Goal: Use online tool/utility: Use online tool/utility

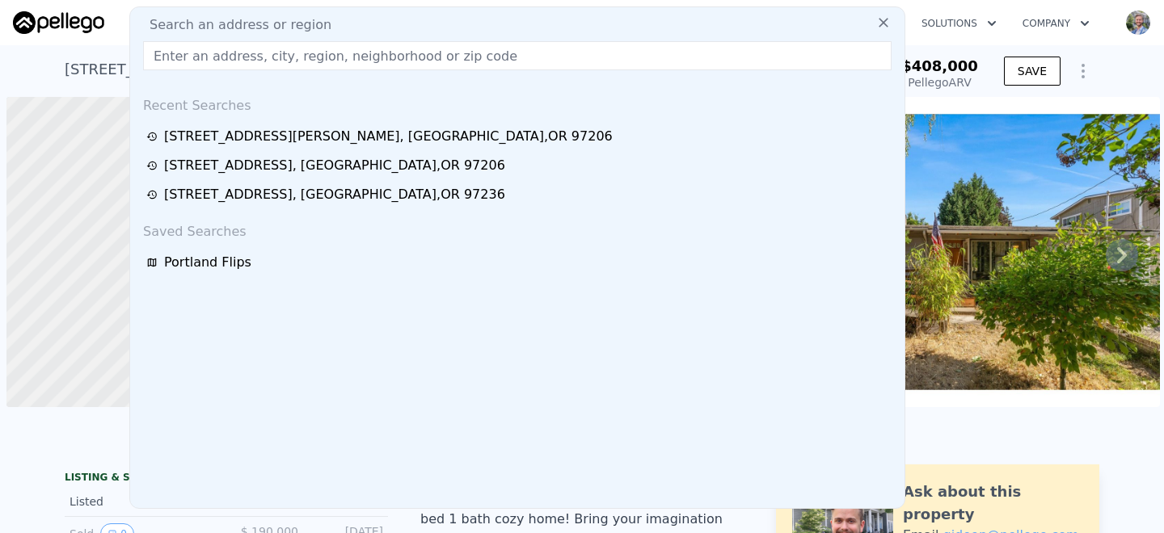
scroll to position [0, 6]
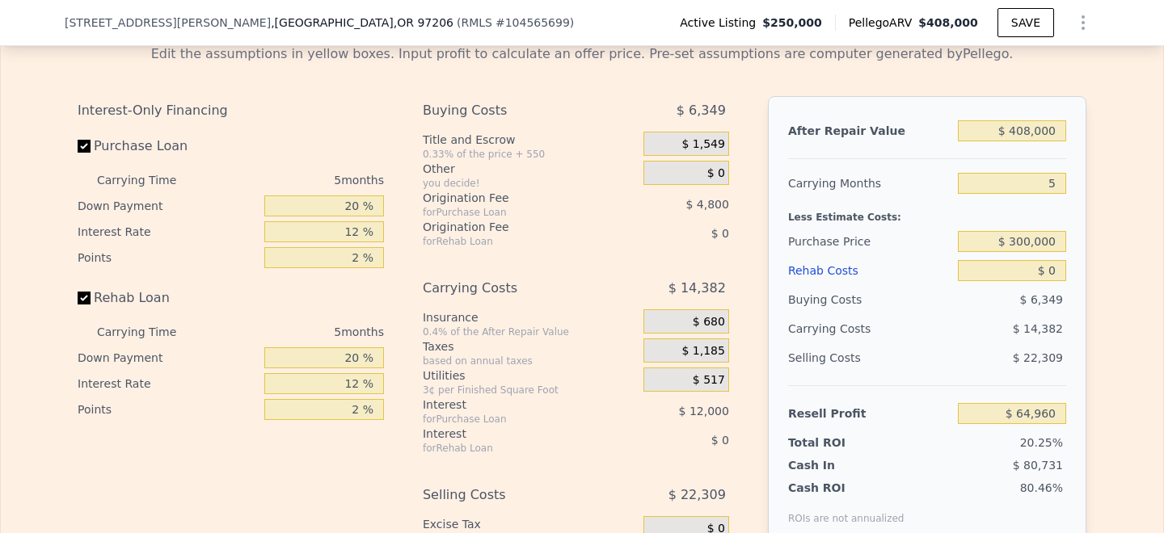
scroll to position [2675, 0]
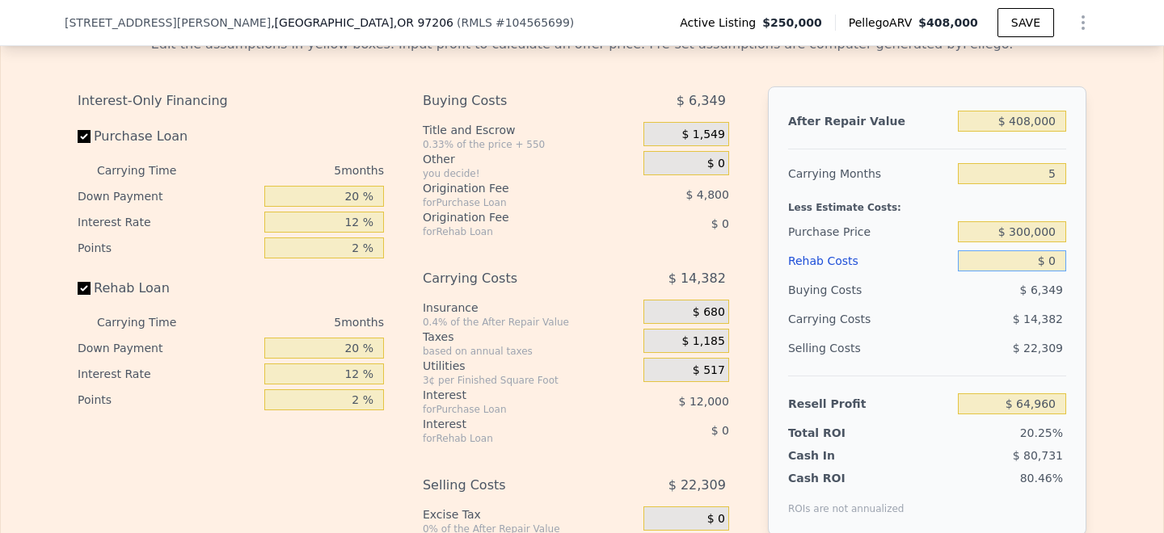
click at [1046, 250] on input "$ 0" at bounding box center [1012, 260] width 108 height 21
type input "$ 650"
type input "$ 64,275"
type input "$ 6,500"
type input "$ 58,096"
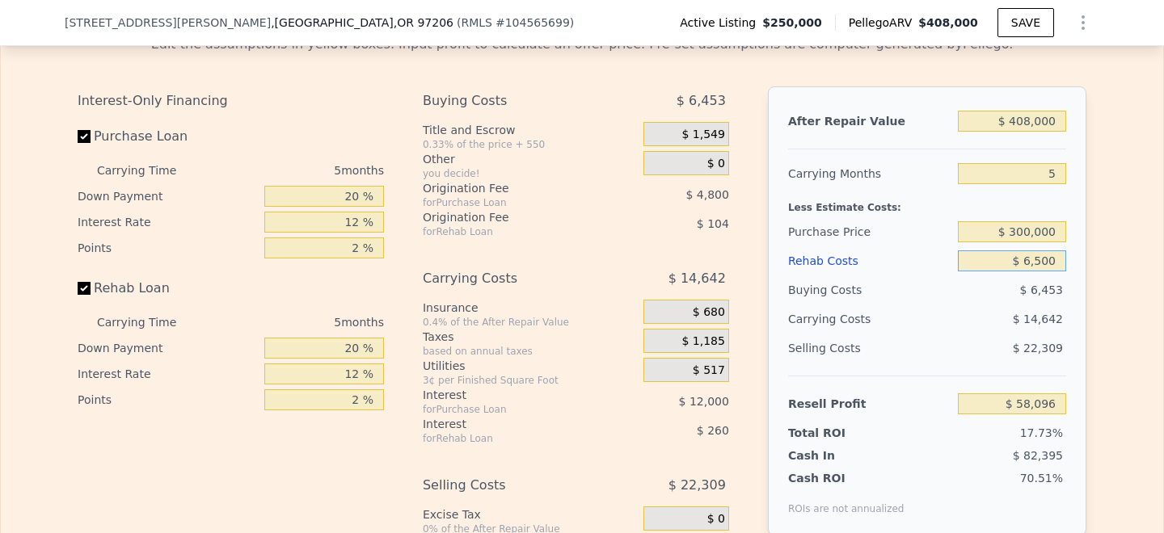
type input "$ 65,000"
type input "-$ 3,680"
type input "$ 65,000"
click at [1030, 221] on input "$ 300,000" at bounding box center [1012, 231] width 108 height 21
type input "$ 280,000"
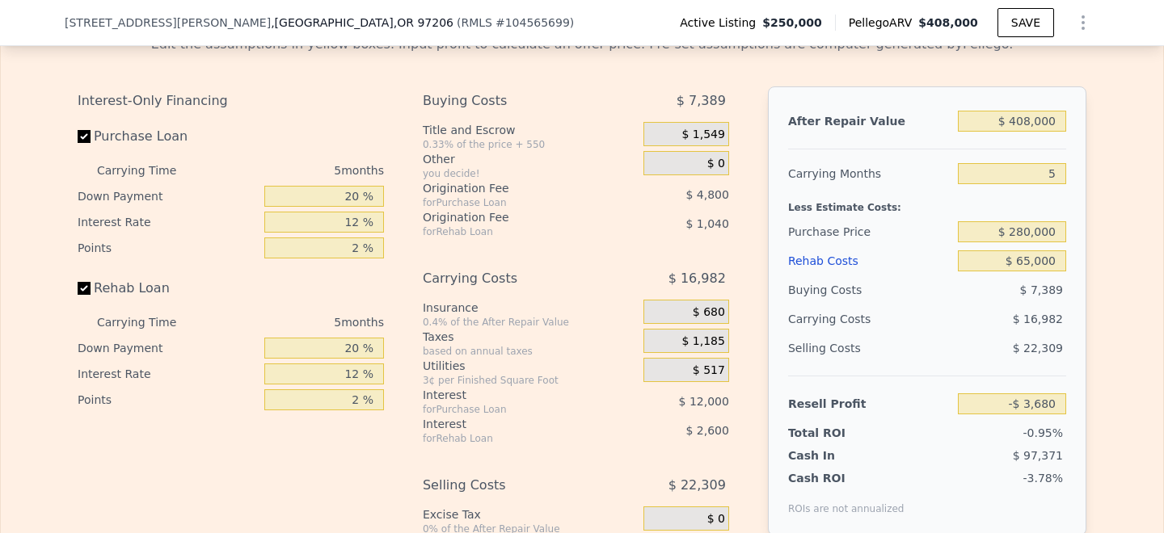
click at [958, 282] on div "$ 7,389" at bounding box center [1012, 290] width 109 height 29
type input "$ 17,507"
click at [1029, 221] on input "$ 280,000" at bounding box center [1012, 231] width 108 height 21
type input "$ 270,000"
click at [900, 339] on div "Selling Costs" at bounding box center [869, 348] width 163 height 29
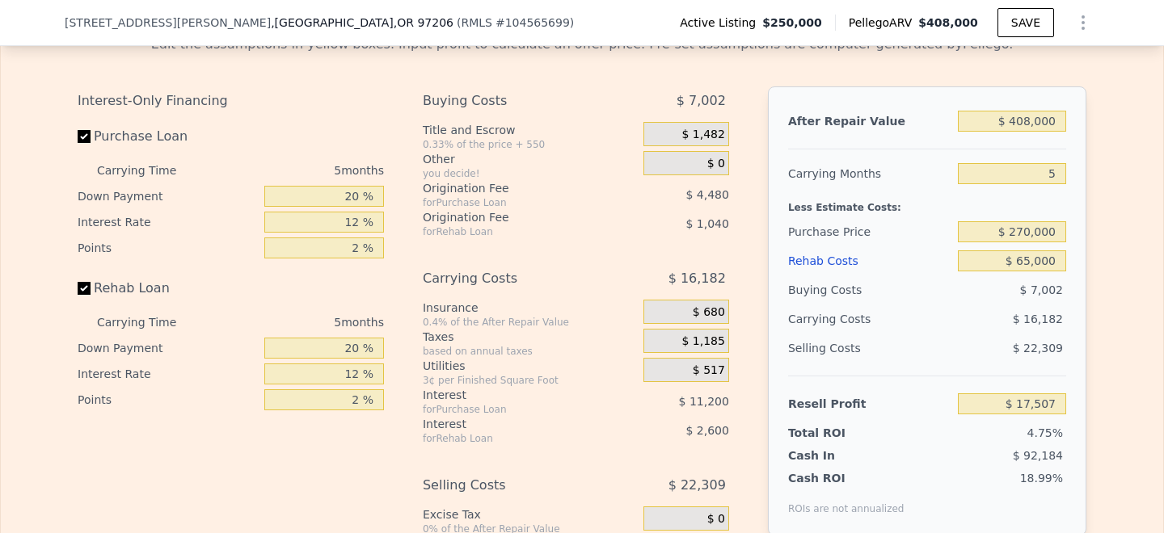
type input "$ 28,100"
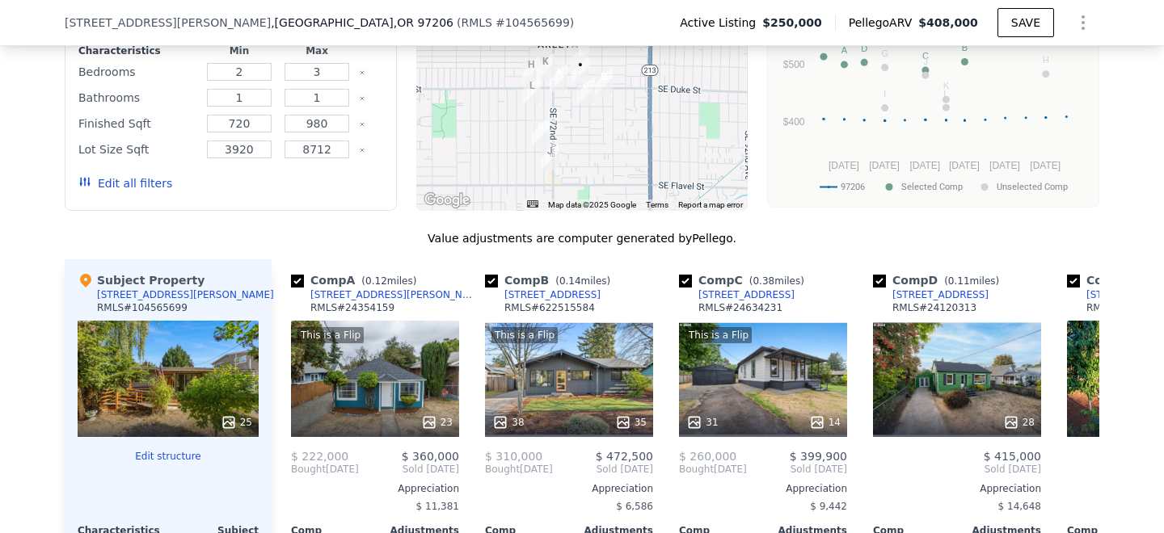
scroll to position [1581, 0]
